Goal: Information Seeking & Learning: Check status

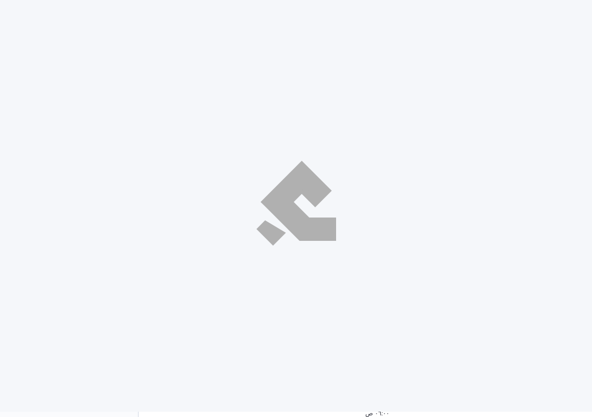
select select "ar"
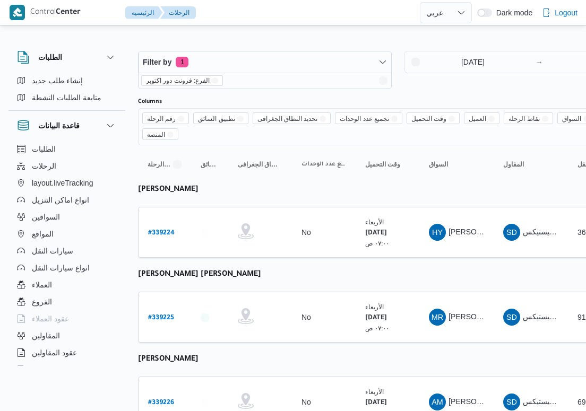
select select "ar"
